Goal: Task Accomplishment & Management: Use online tool/utility

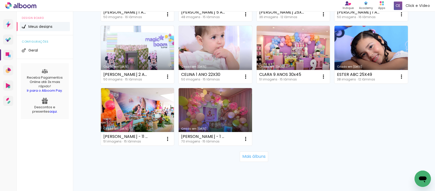
scroll to position [352, 0]
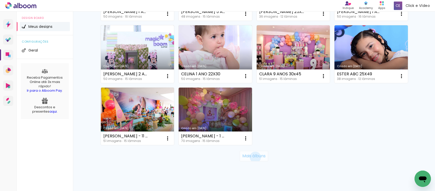
click at [0, 0] on slot "Mais álbuns" at bounding box center [0, 0] width 0 height 0
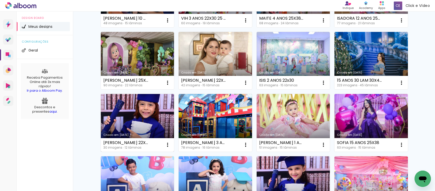
scroll to position [0, 0]
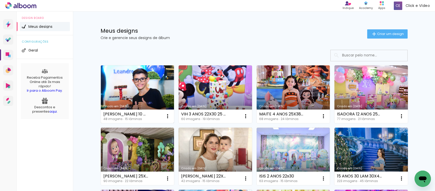
click at [123, 105] on div "Criado em [DATE]" at bounding box center [137, 106] width 68 height 3
